Goal: Entertainment & Leisure: Browse casually

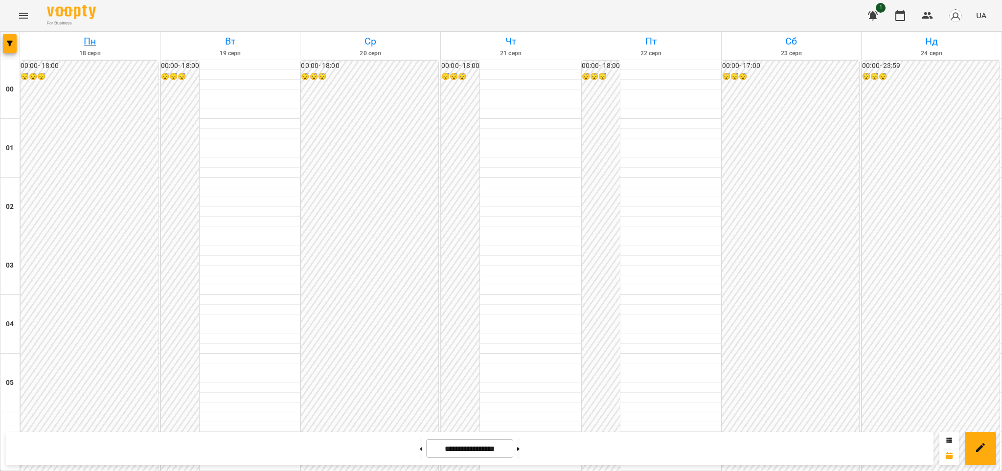
scroll to position [930, 0]
click at [25, 12] on icon "Menu" at bounding box center [24, 16] width 12 height 12
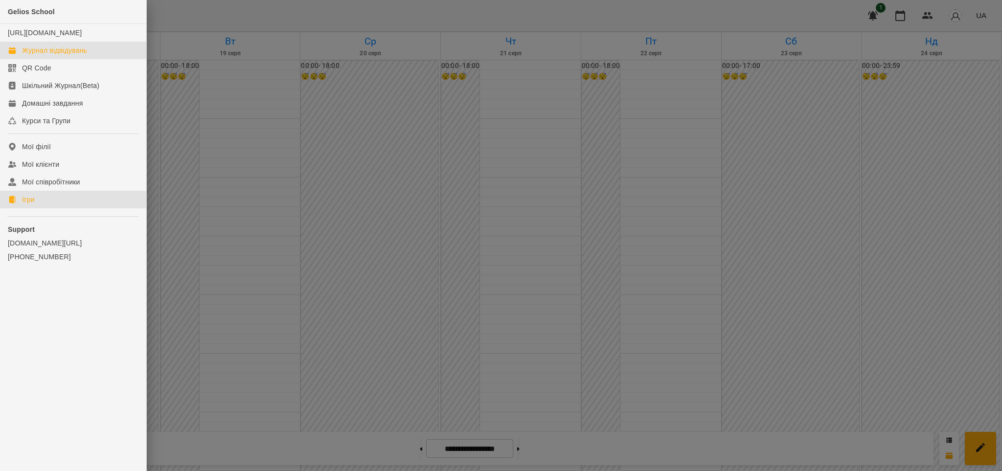
click at [28, 204] on div "Ігри" at bounding box center [28, 200] width 12 height 10
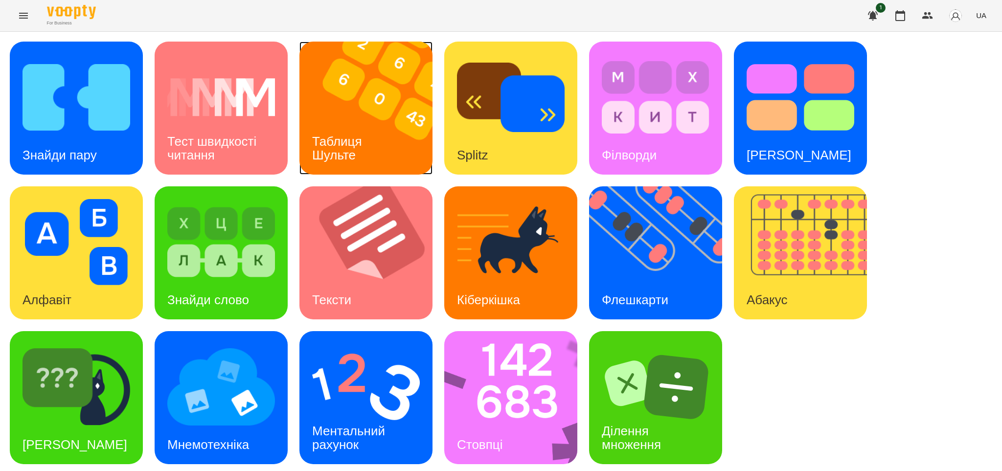
click at [395, 144] on img at bounding box center [371, 108] width 145 height 133
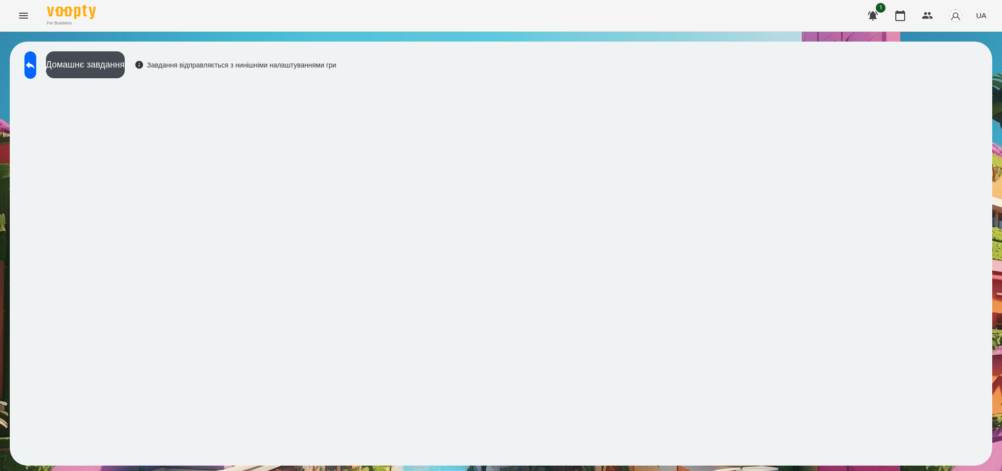
click at [446, 18] on div "For Business 1 UA" at bounding box center [501, 15] width 1002 height 31
click at [36, 65] on button at bounding box center [30, 64] width 12 height 27
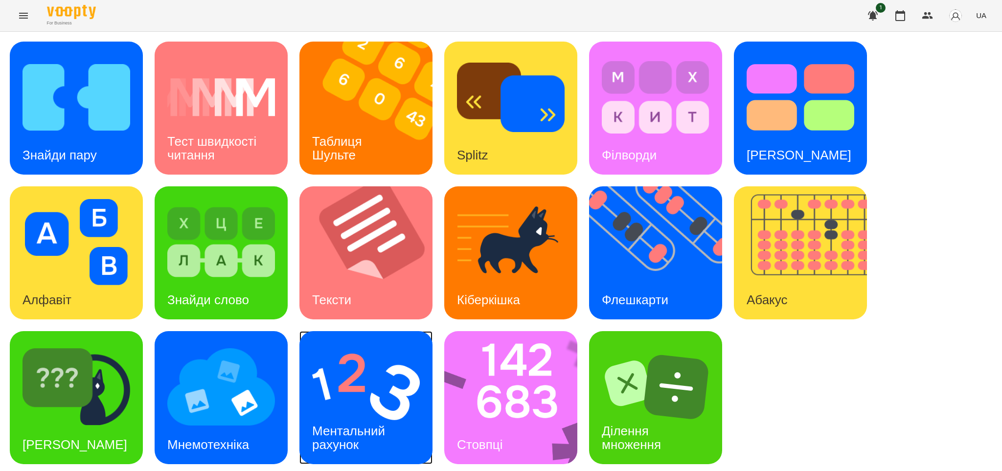
click at [372, 413] on div "Ментальний рахунок" at bounding box center [350, 438] width 102 height 52
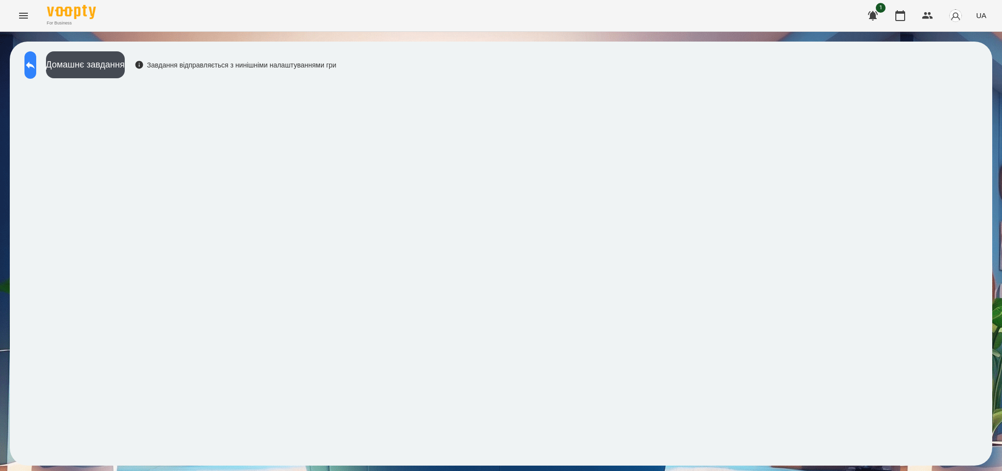
click at [36, 67] on icon at bounding box center [30, 65] width 12 height 12
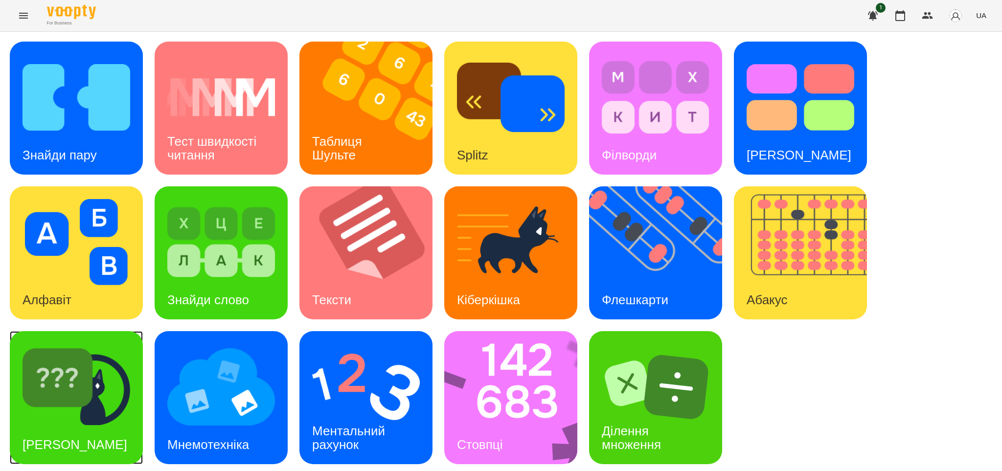
click at [67, 426] on div "[PERSON_NAME]" at bounding box center [75, 445] width 130 height 39
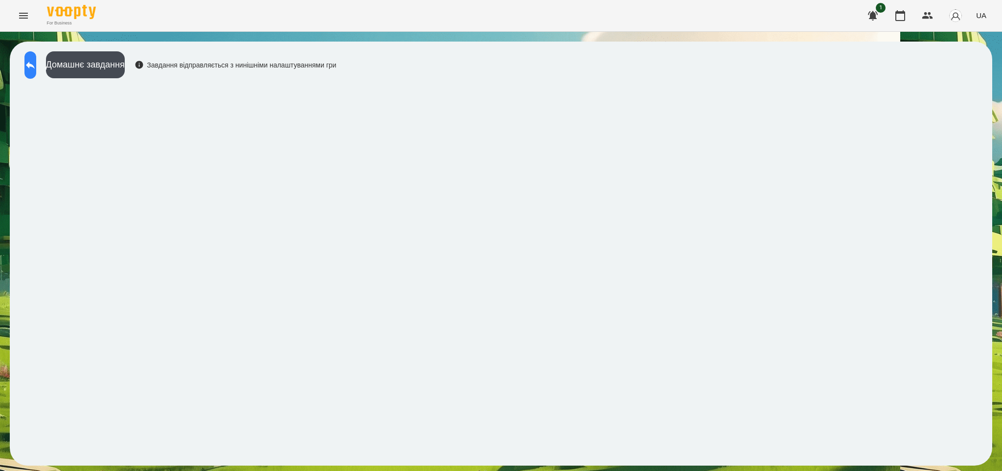
click at [36, 70] on icon at bounding box center [30, 65] width 12 height 12
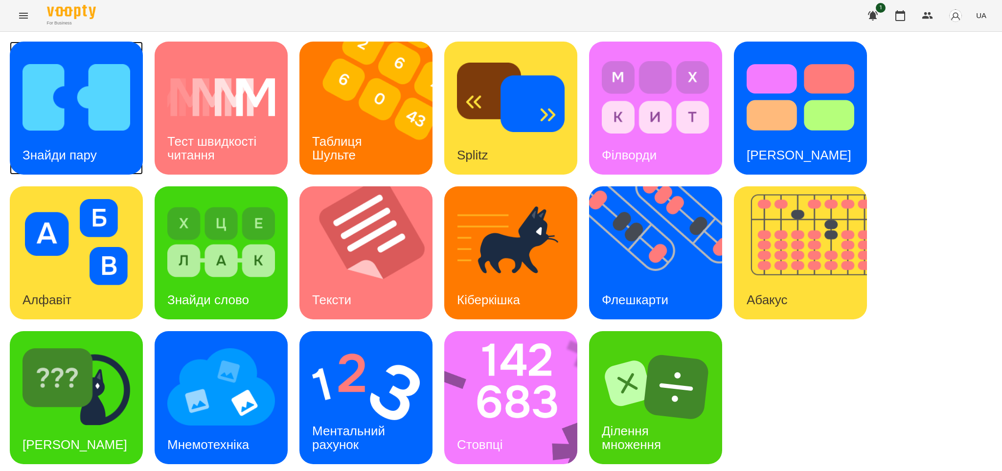
click at [83, 115] on img at bounding box center [77, 97] width 108 height 86
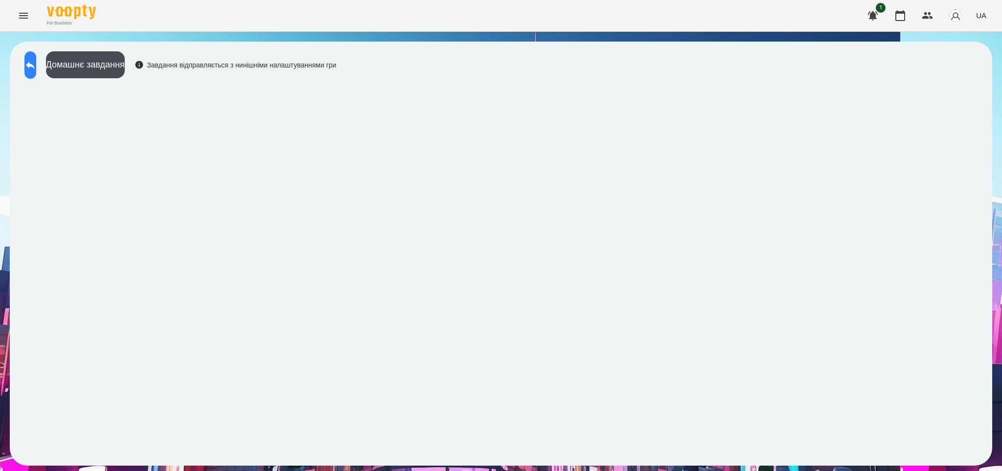
click at [36, 64] on icon at bounding box center [30, 65] width 12 height 12
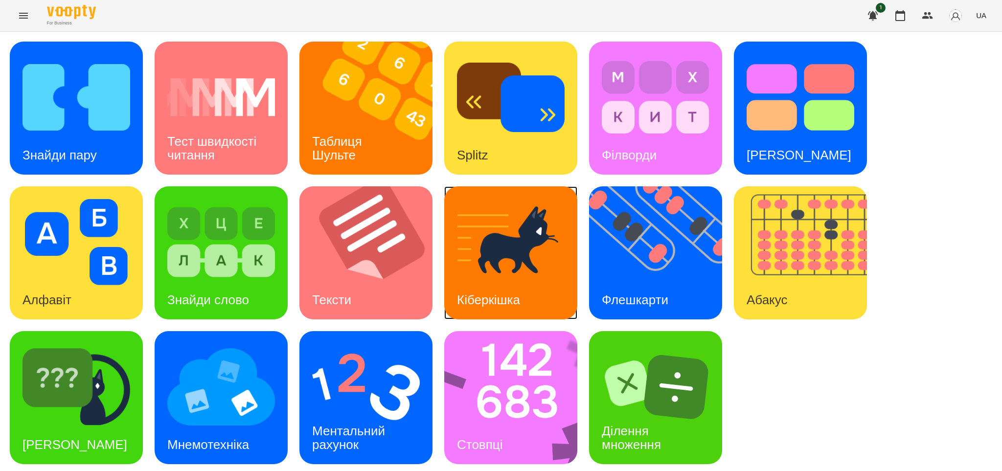
click at [514, 256] on img at bounding box center [511, 242] width 108 height 86
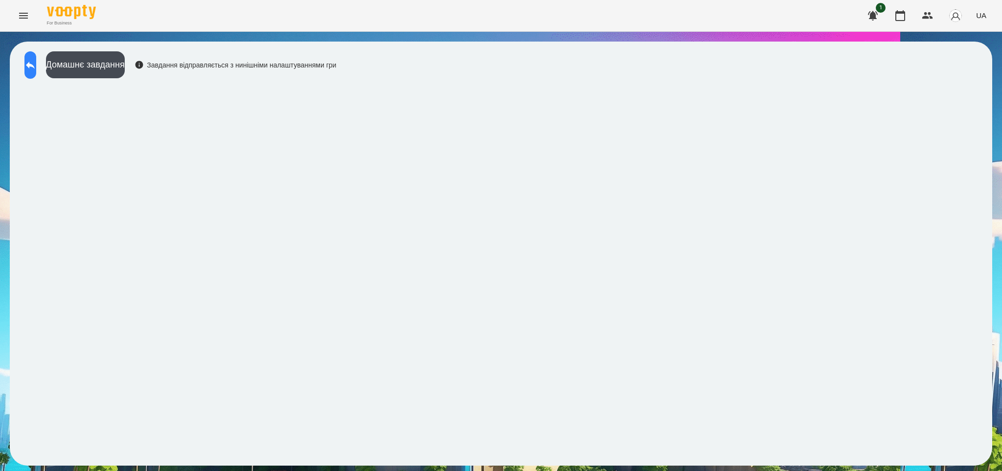
click at [35, 63] on icon at bounding box center [30, 65] width 9 height 7
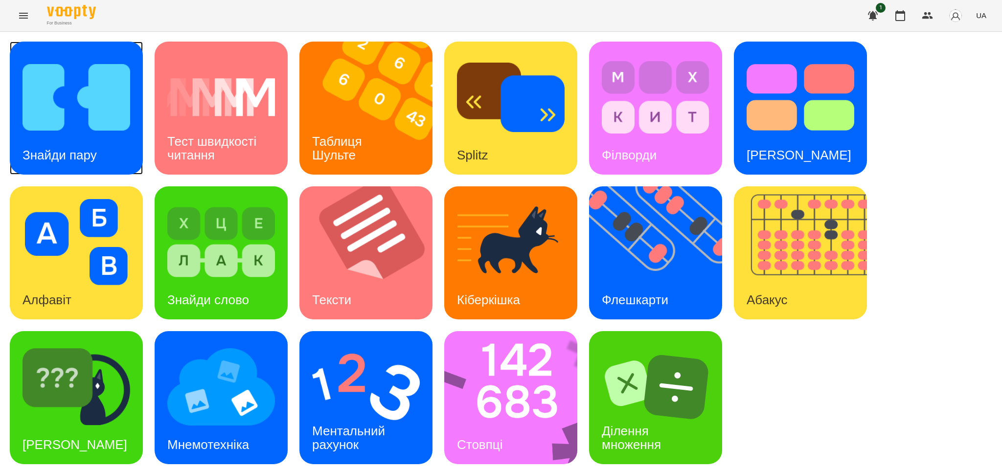
click at [78, 159] on h3 "Знайди пару" at bounding box center [60, 155] width 74 height 15
